Goal: Obtain resource: Download file/media

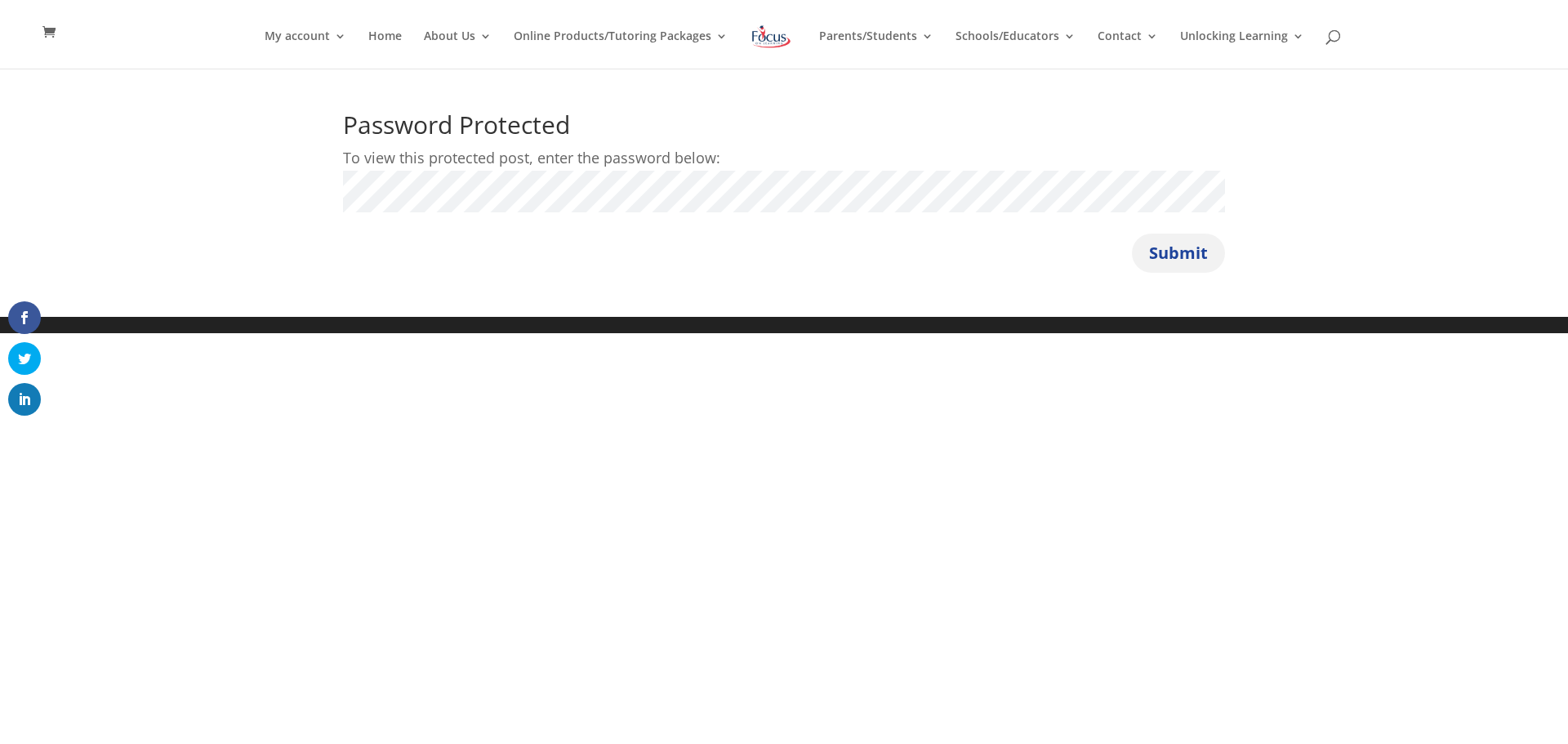
click at [1169, 257] on button "Submit" at bounding box center [1178, 253] width 93 height 39
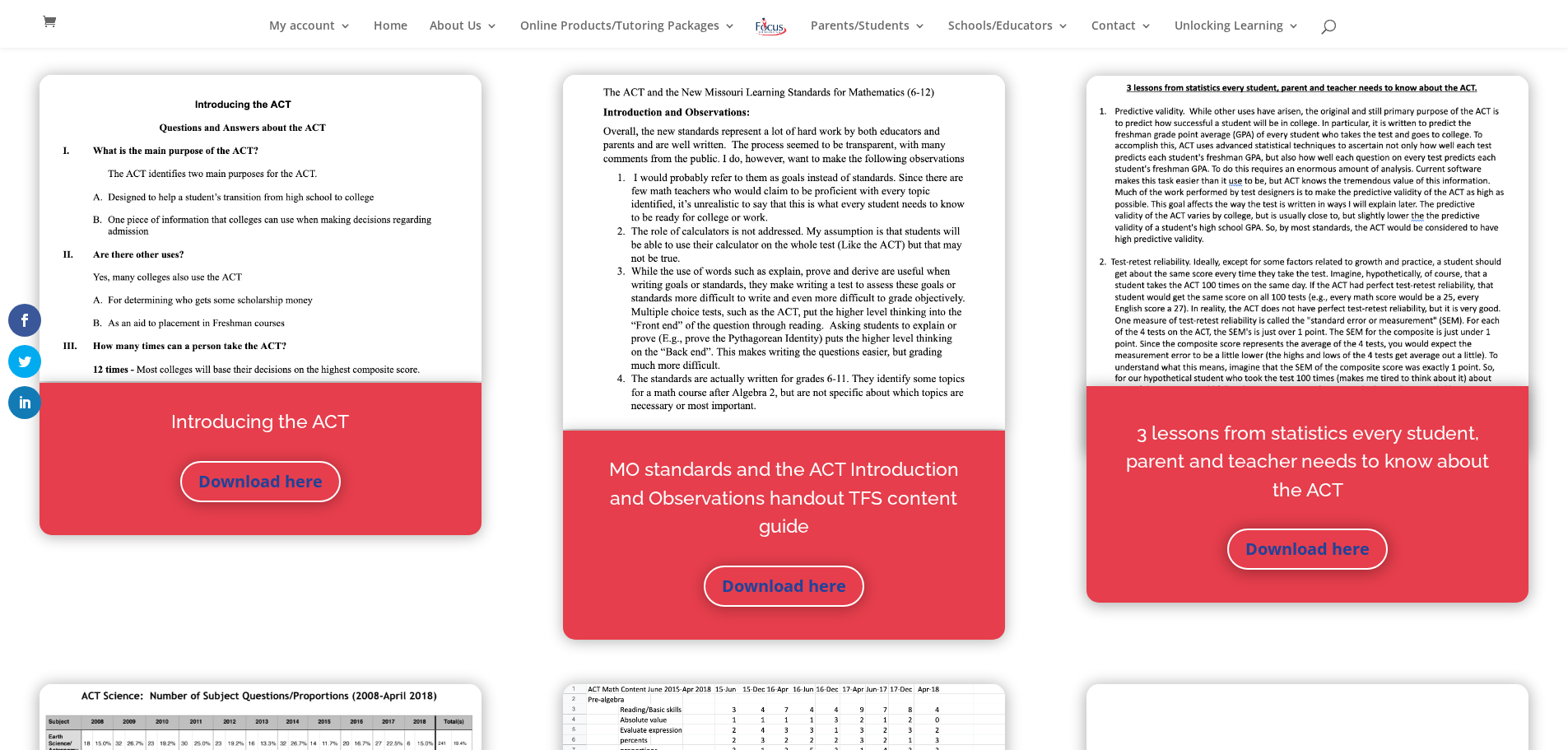
scroll to position [593, 0]
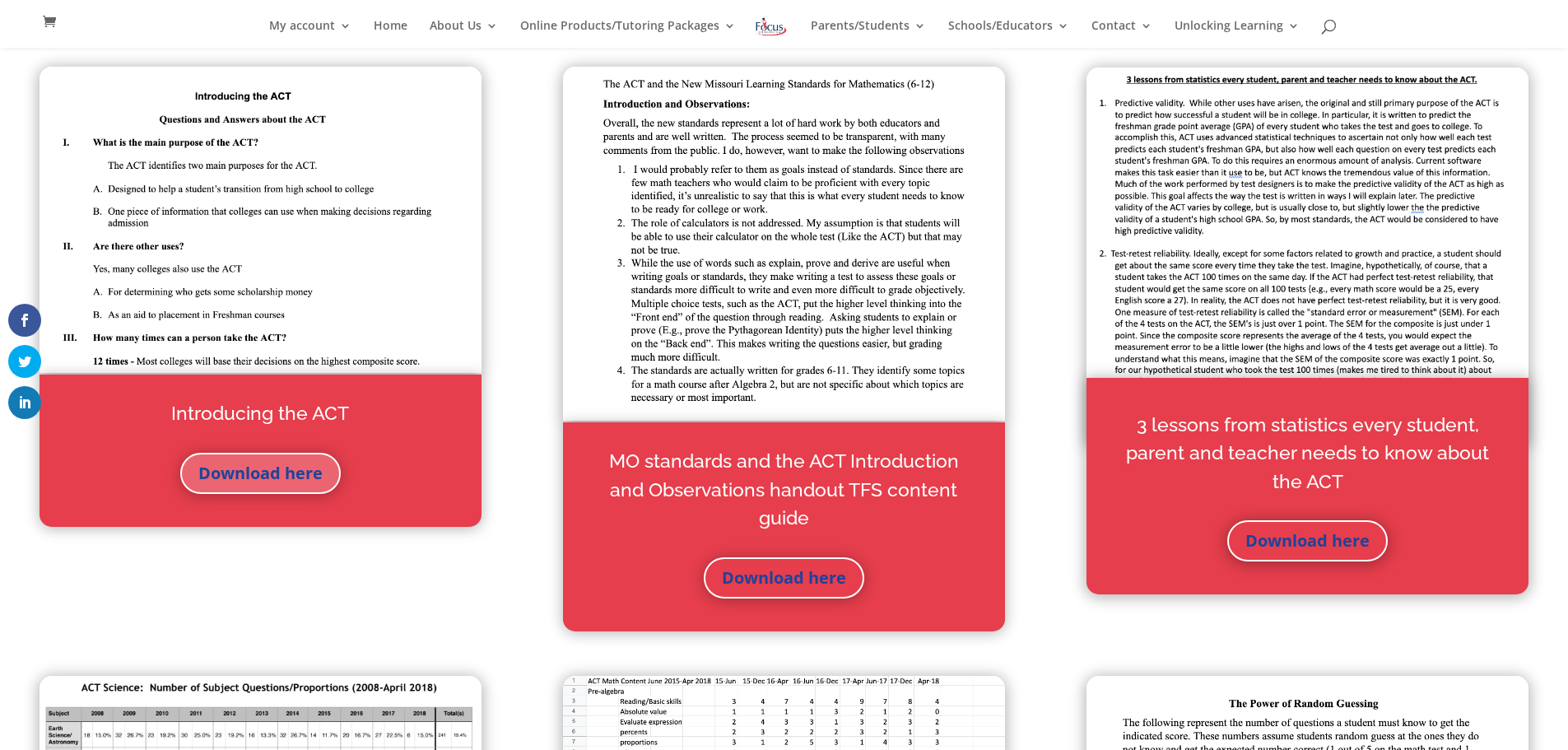
click at [273, 472] on link "Download here" at bounding box center [261, 473] width 160 height 41
click at [776, 579] on link "Download here" at bounding box center [784, 578] width 160 height 41
click at [1333, 546] on link "Download here" at bounding box center [1307, 541] width 160 height 41
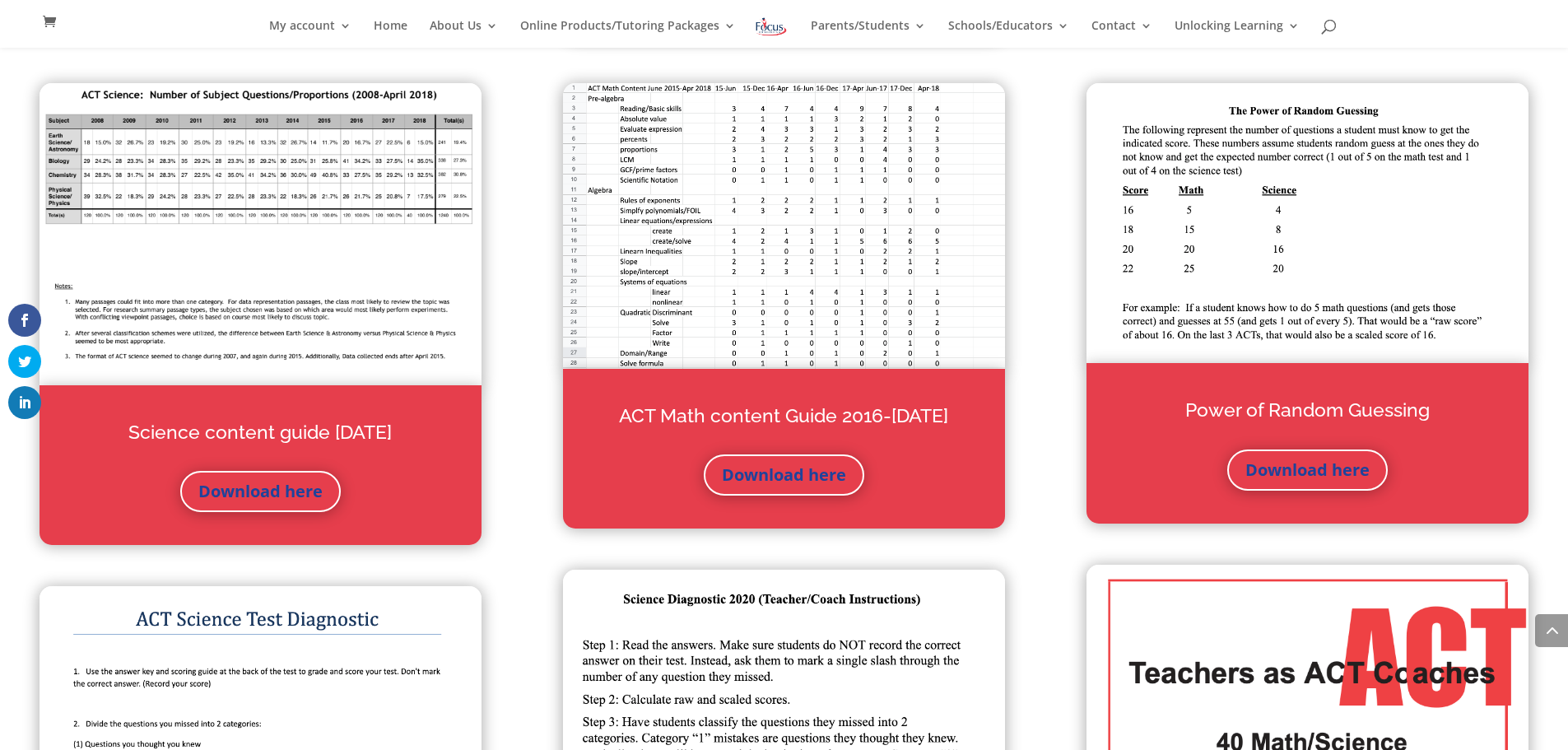
scroll to position [1252, 0]
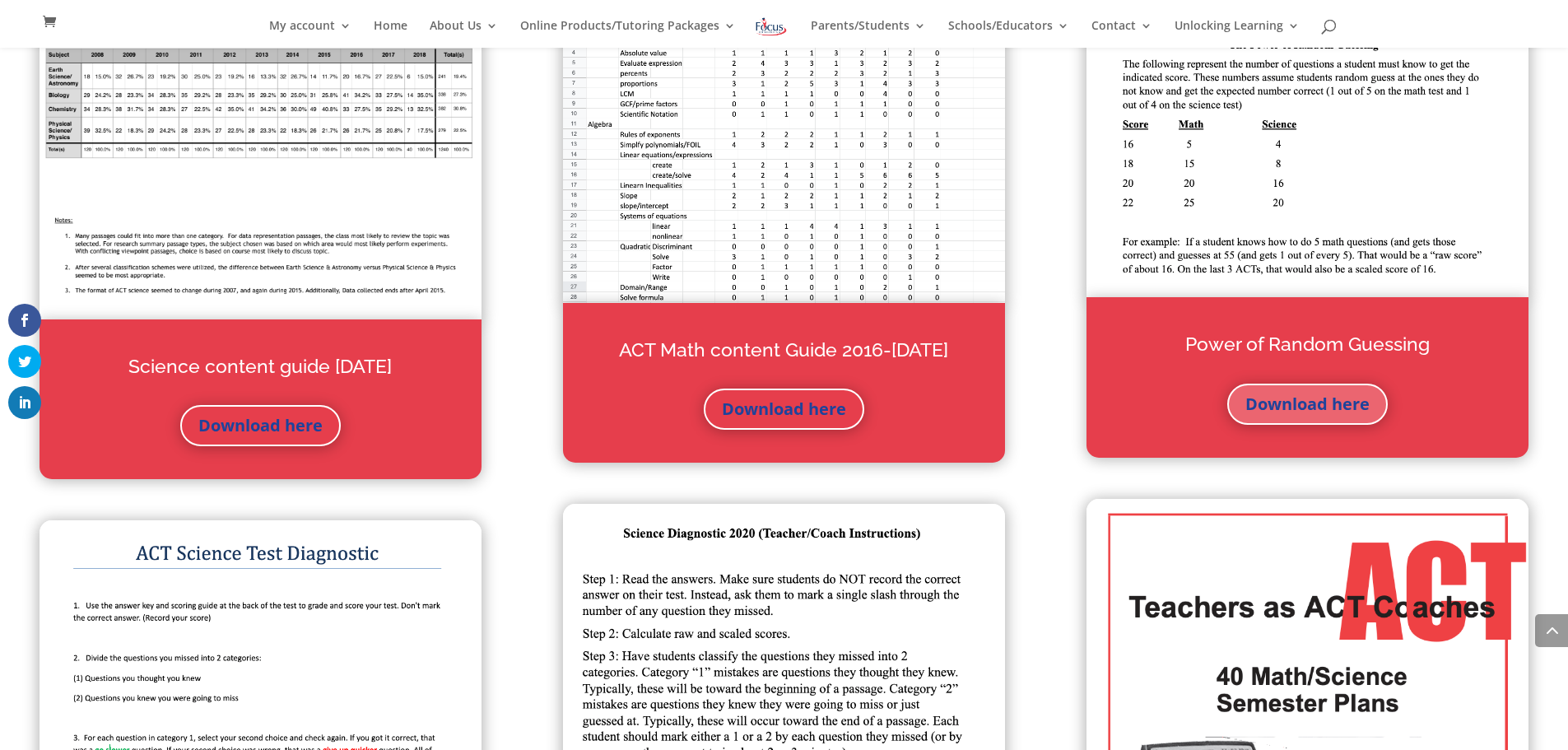
click at [1315, 408] on link "Download here" at bounding box center [1307, 404] width 160 height 41
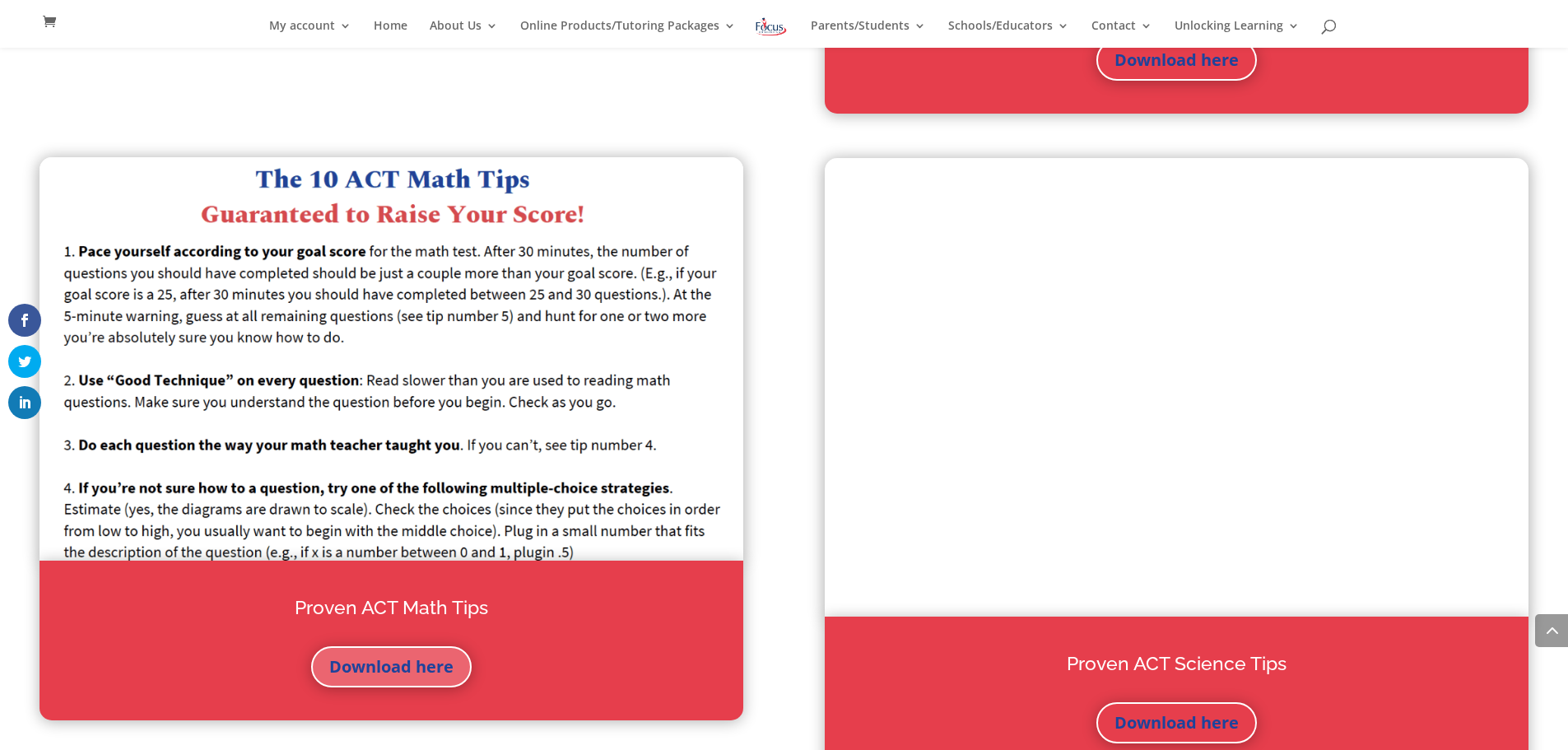
scroll to position [4678, 0]
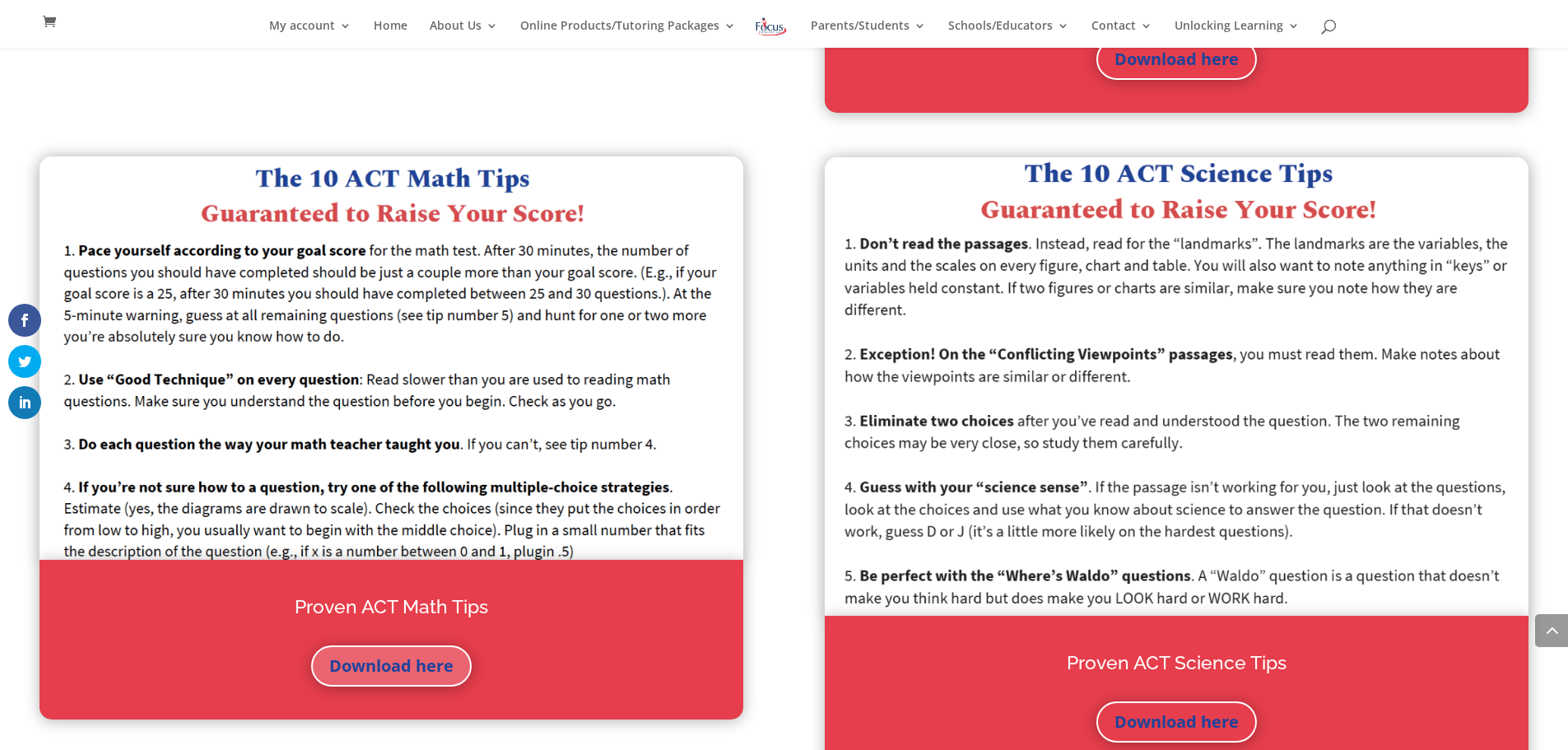
click at [414, 671] on link "Download here" at bounding box center [391, 666] width 160 height 41
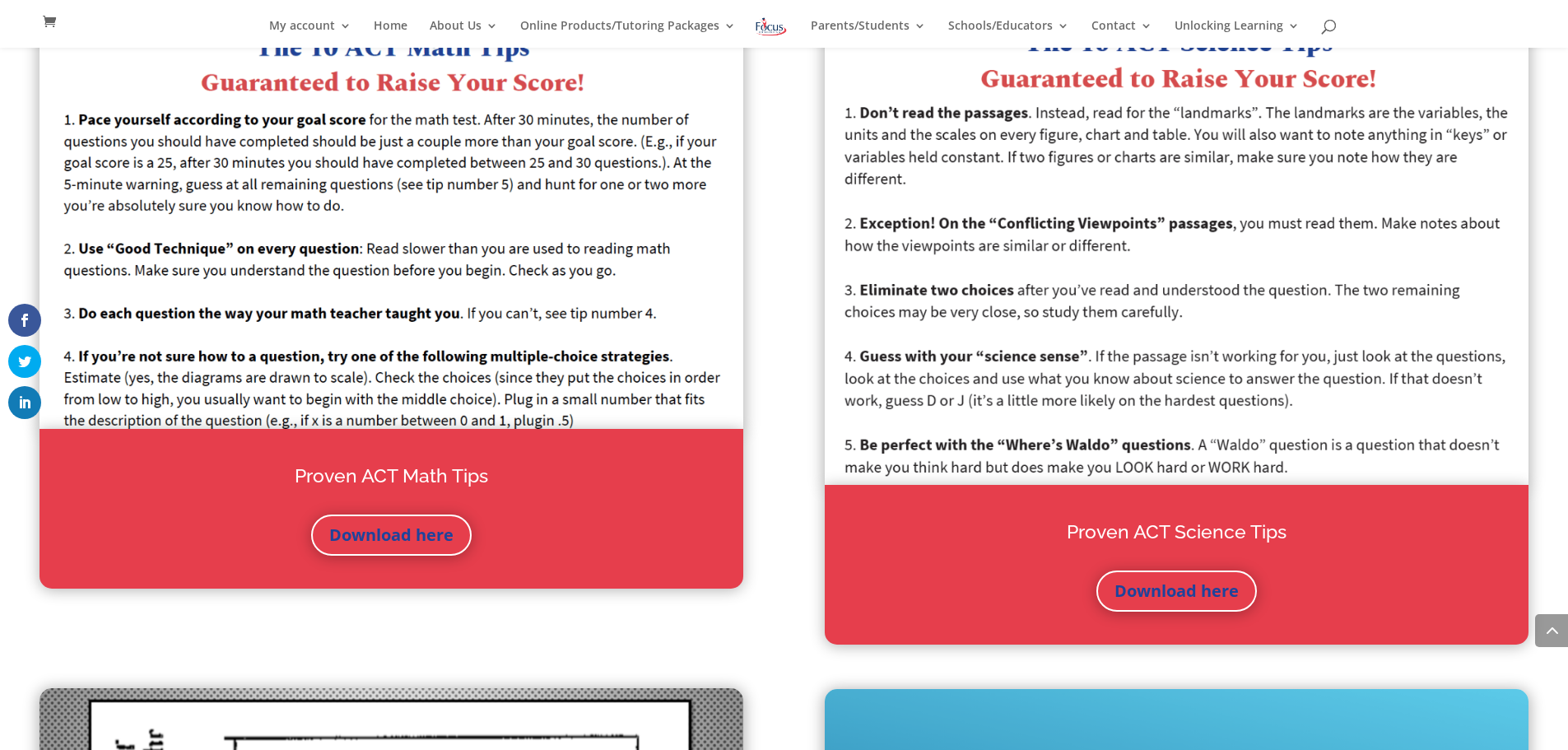
scroll to position [4809, 0]
click at [1177, 586] on link "Download here" at bounding box center [1176, 591] width 160 height 41
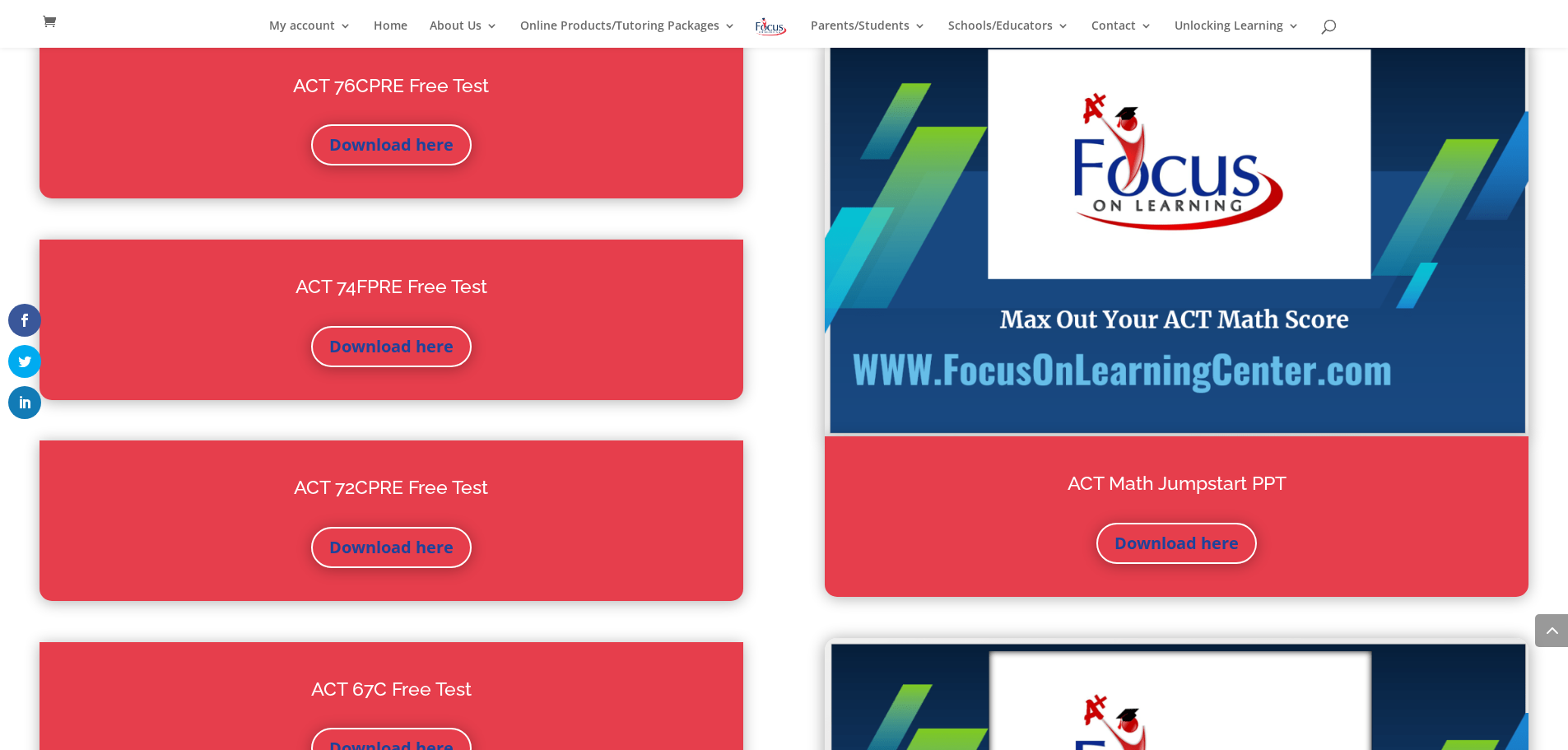
scroll to position [2559, 0]
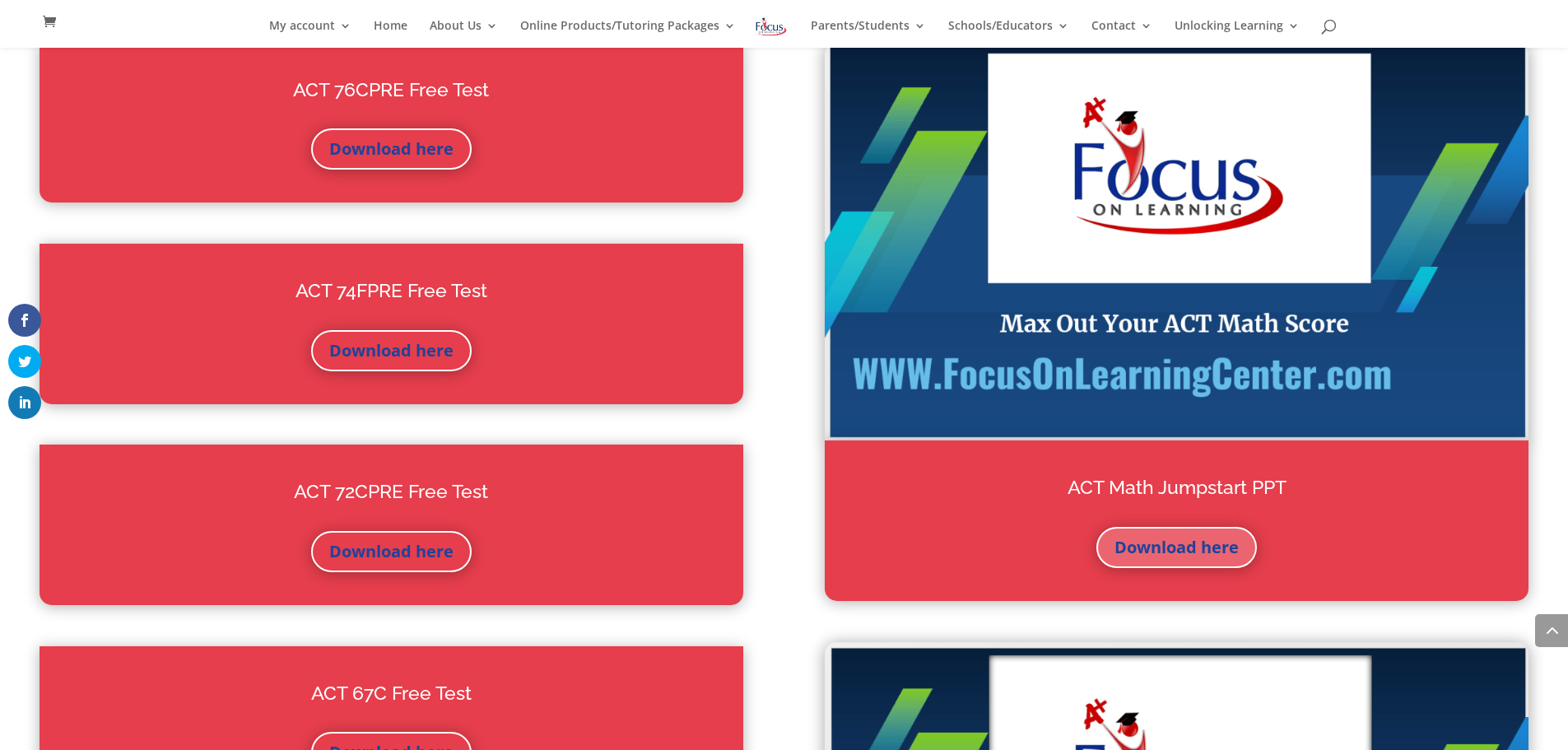
click at [1182, 548] on link "Download here" at bounding box center [1176, 548] width 160 height 41
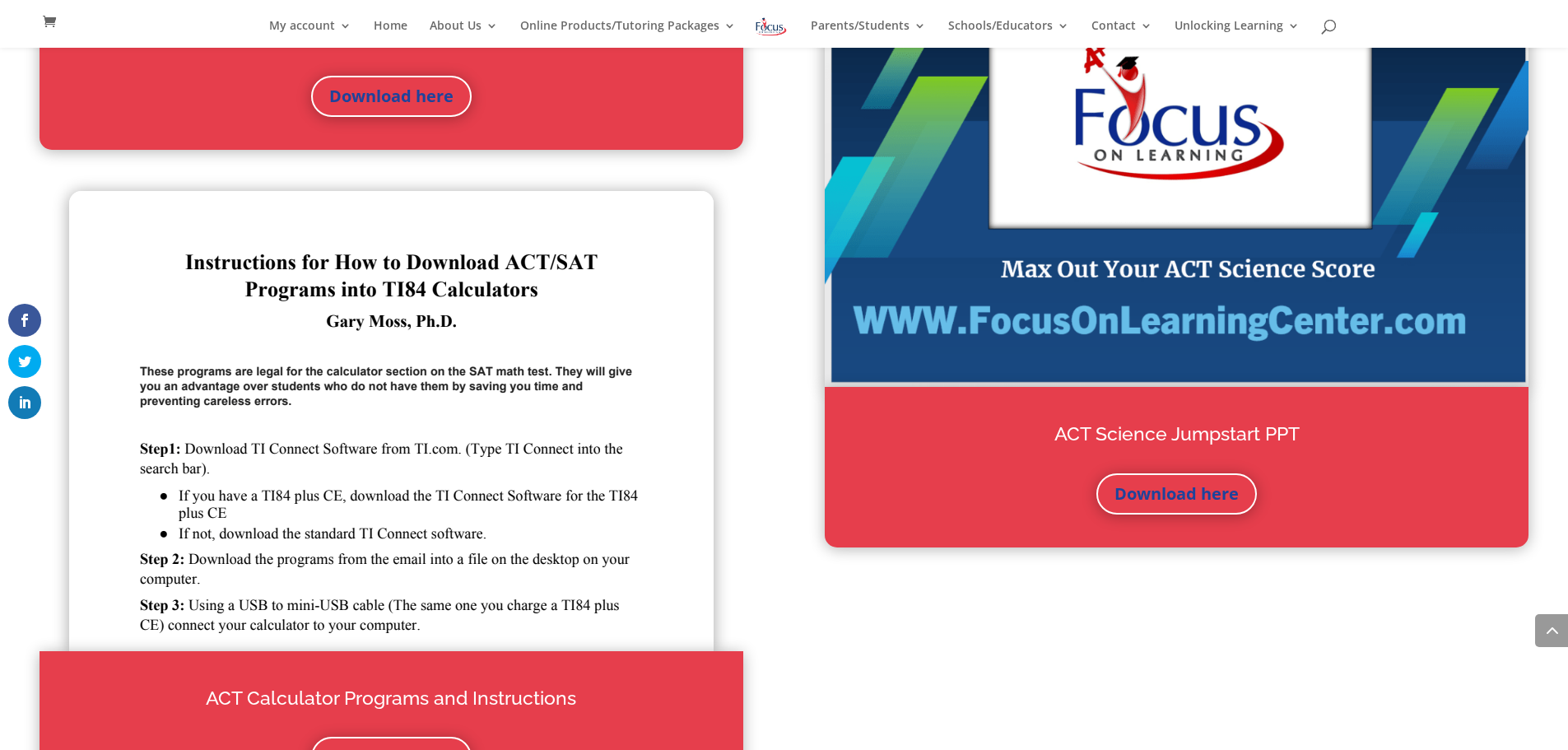
scroll to position [3219, 0]
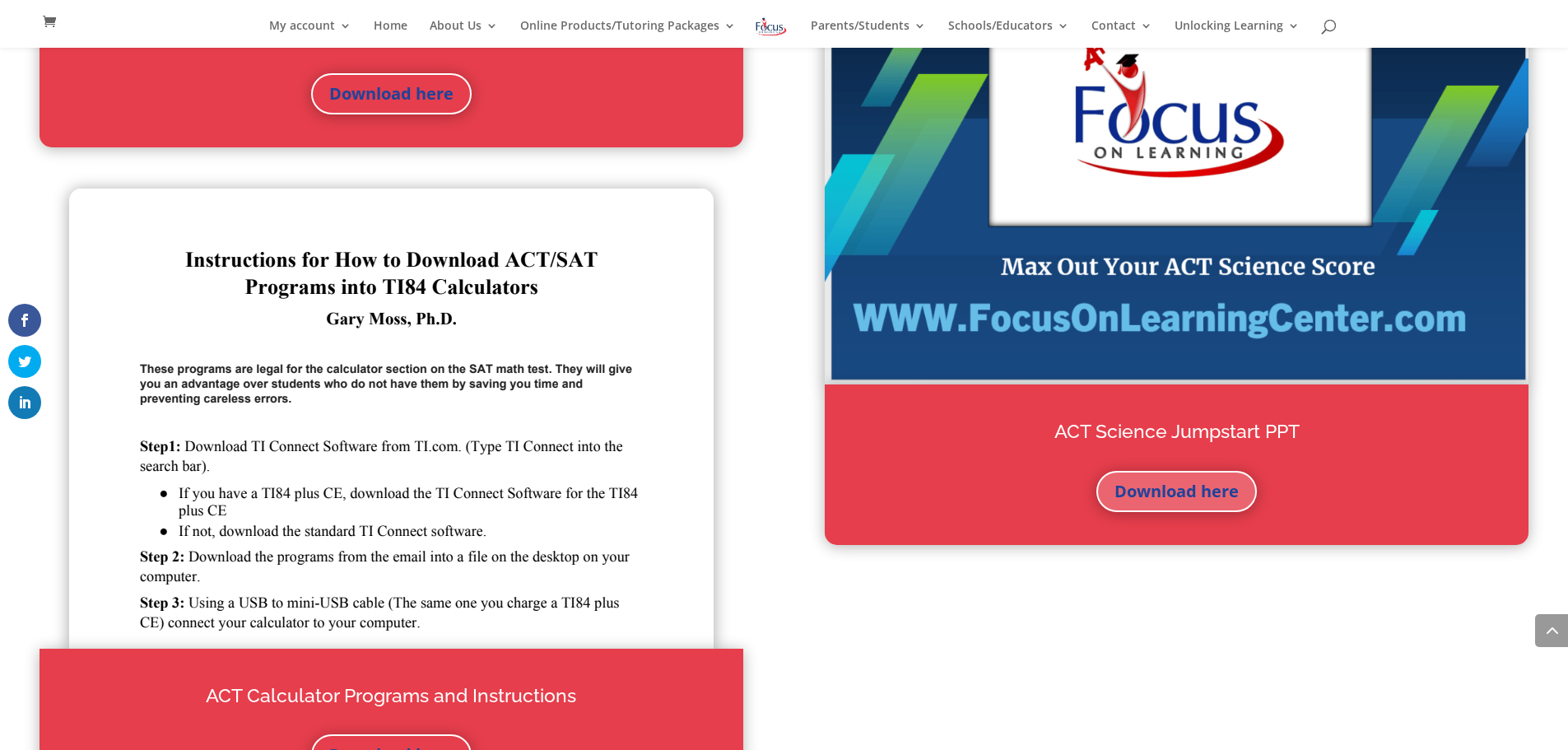
click at [1179, 488] on link "Download here" at bounding box center [1176, 492] width 160 height 41
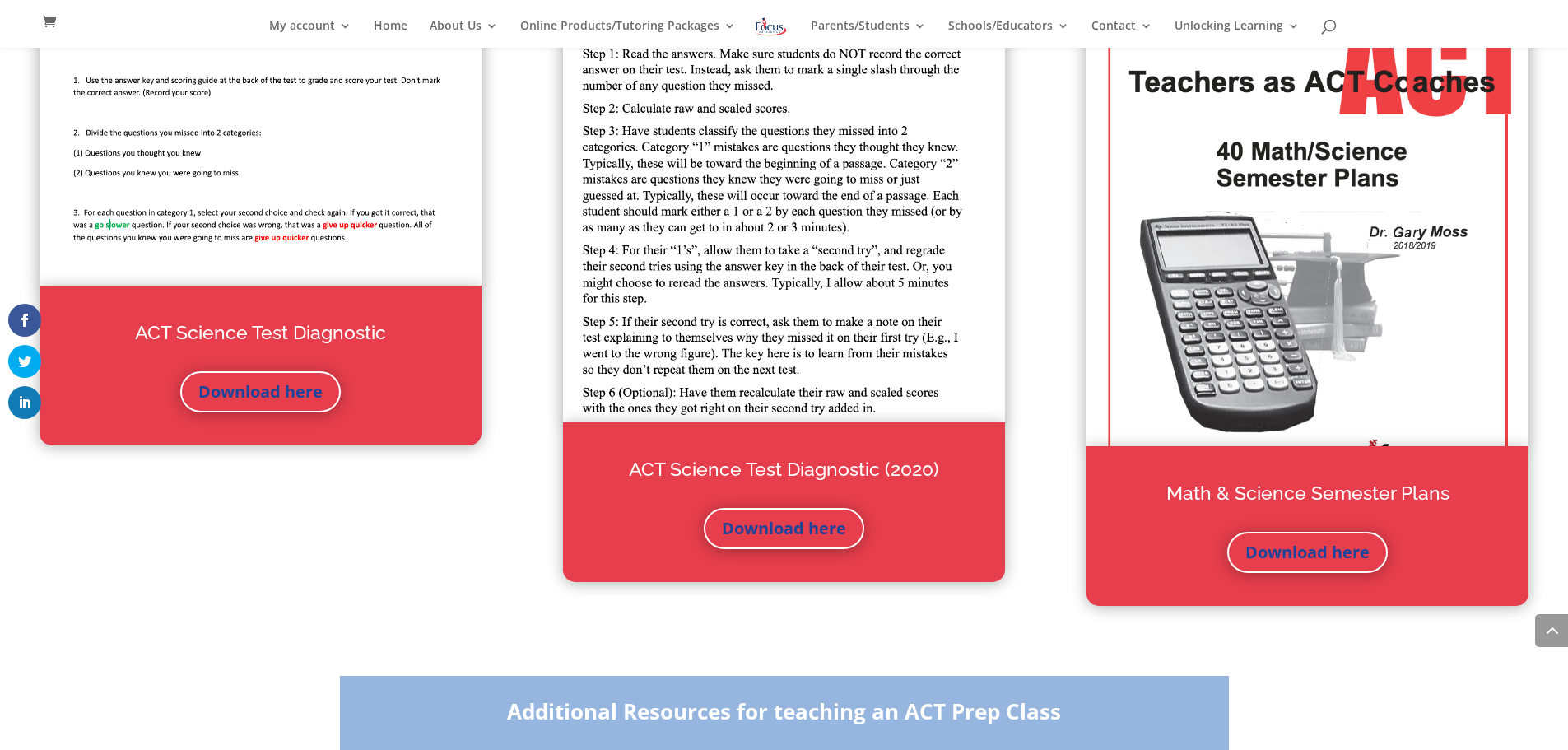
scroll to position [1769, 0]
